Goal: Find specific page/section: Find specific page/section

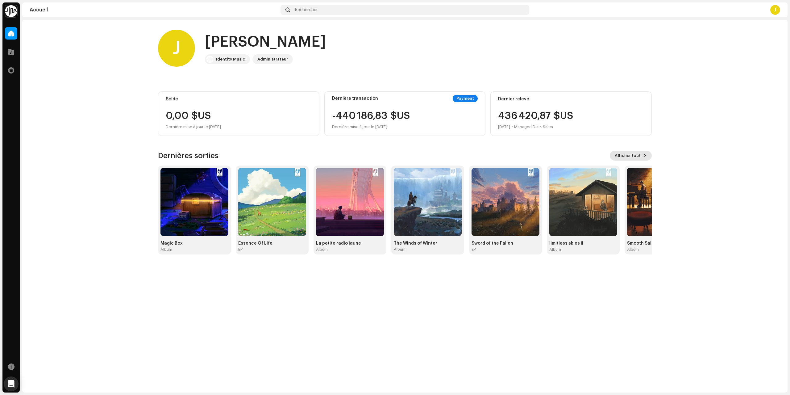
click at [639, 155] on span "Afficher tout" at bounding box center [627, 155] width 26 height 12
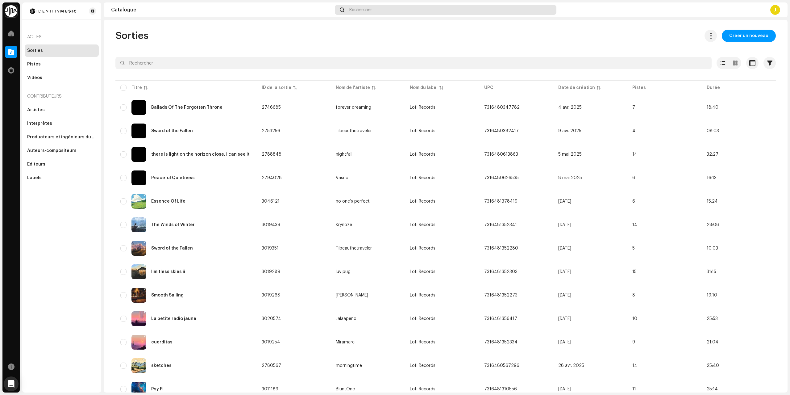
click at [388, 5] on div "Rechercher" at bounding box center [445, 10] width 221 height 10
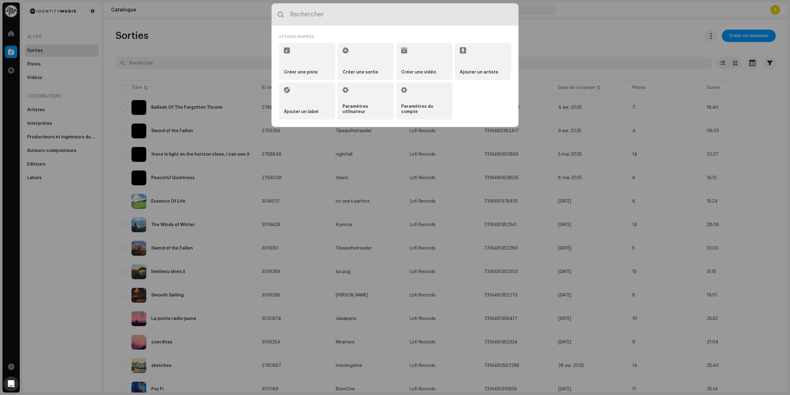
click at [391, 15] on input "text" at bounding box center [394, 14] width 247 height 22
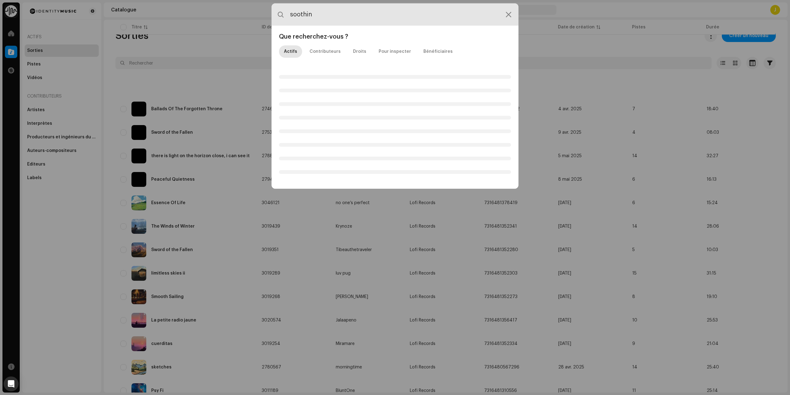
type input "soothin"
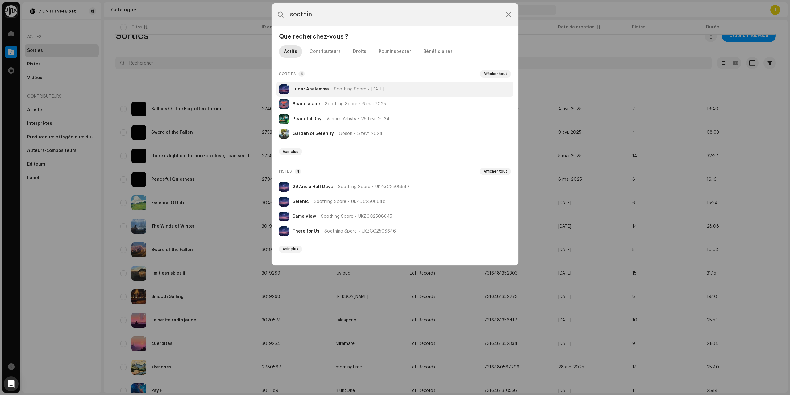
click at [326, 90] on strong "Lunar Analemma" at bounding box center [310, 89] width 36 height 5
